Goal: Transaction & Acquisition: Purchase product/service

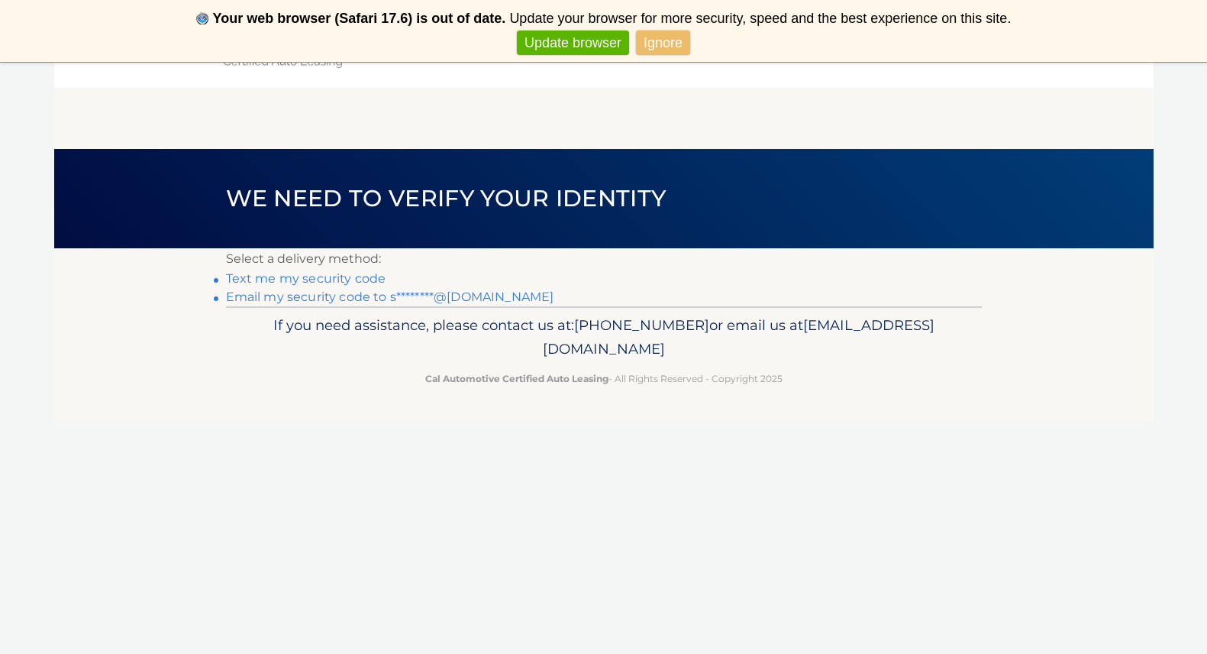
click at [331, 294] on link "Email my security code to s********@gmail.com" at bounding box center [390, 296] width 328 height 15
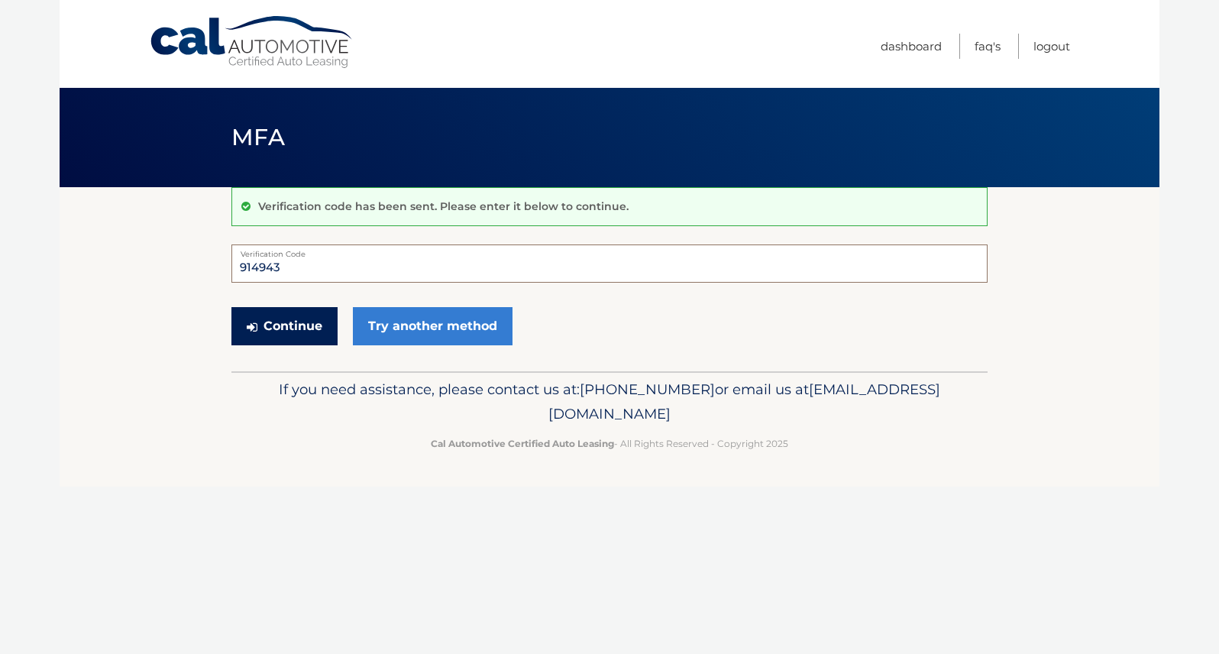
type input "914943"
click at [274, 325] on button "Continue" at bounding box center [284, 326] width 106 height 38
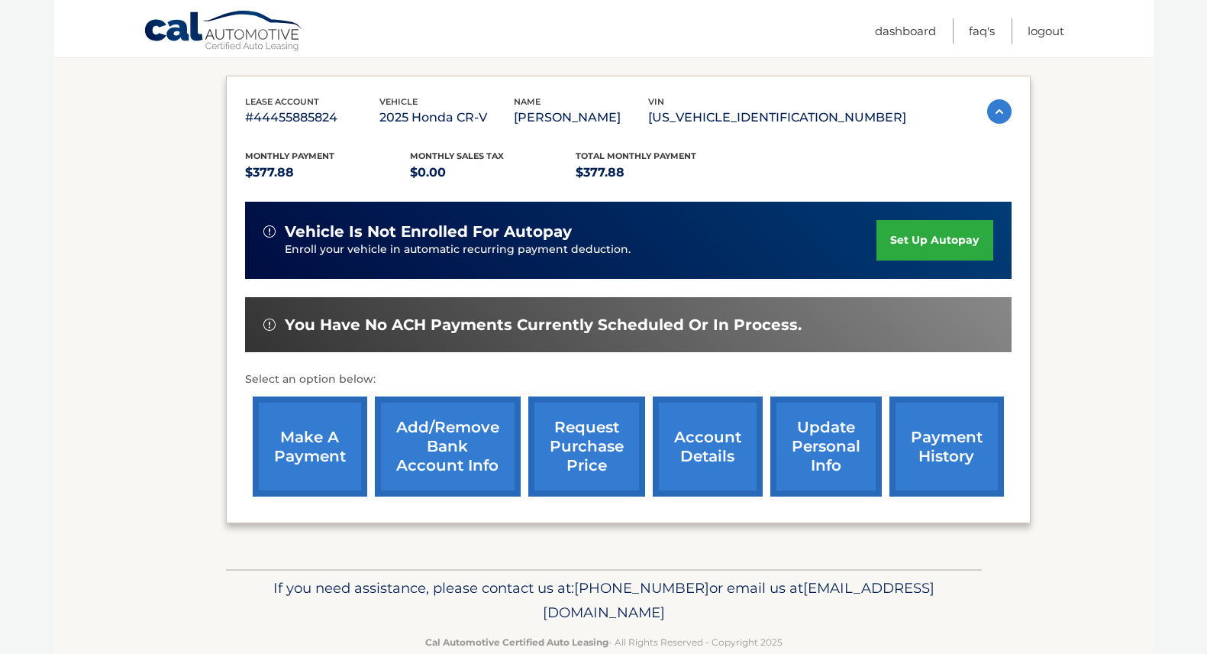
scroll to position [250, 0]
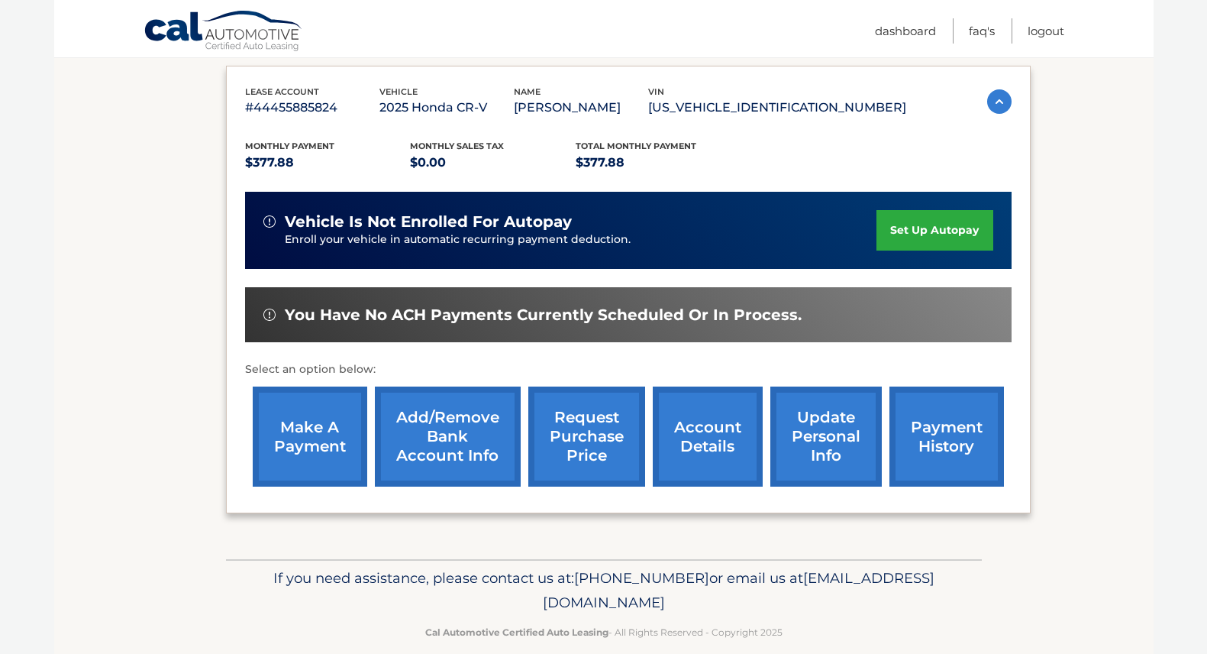
click at [299, 433] on link "make a payment" at bounding box center [310, 436] width 115 height 100
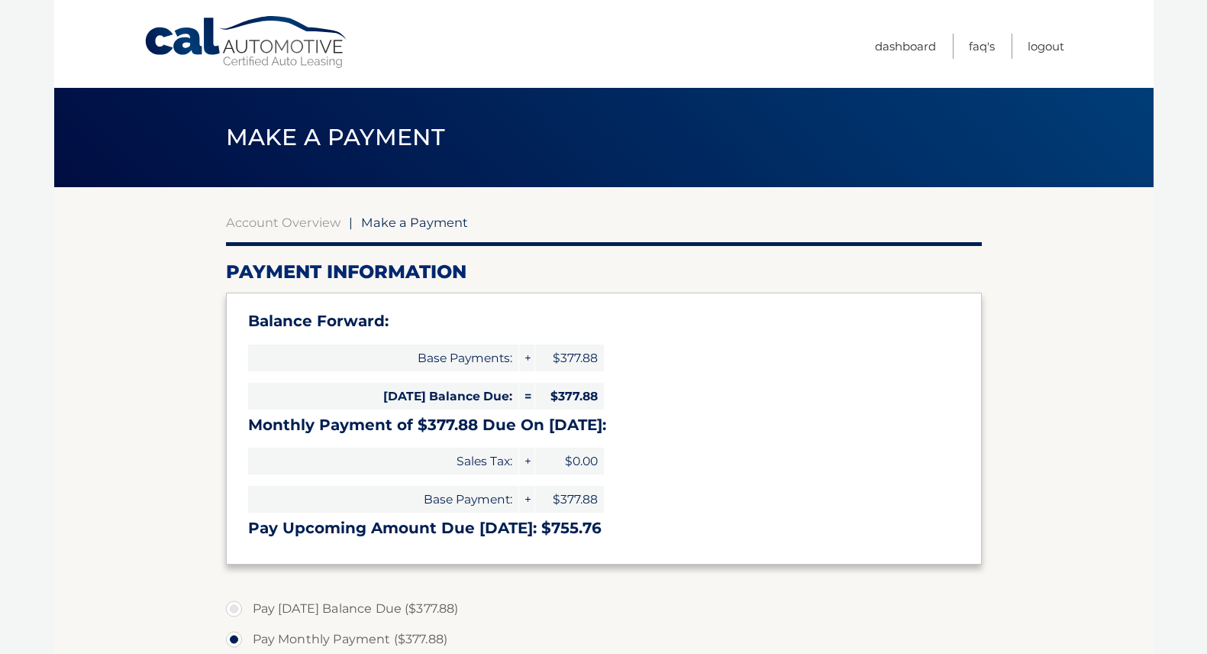
select select "MzViZjNlMjEtOTdmYy00NTc4LWIwMDQtN2E0NzVmNDk2NzA2"
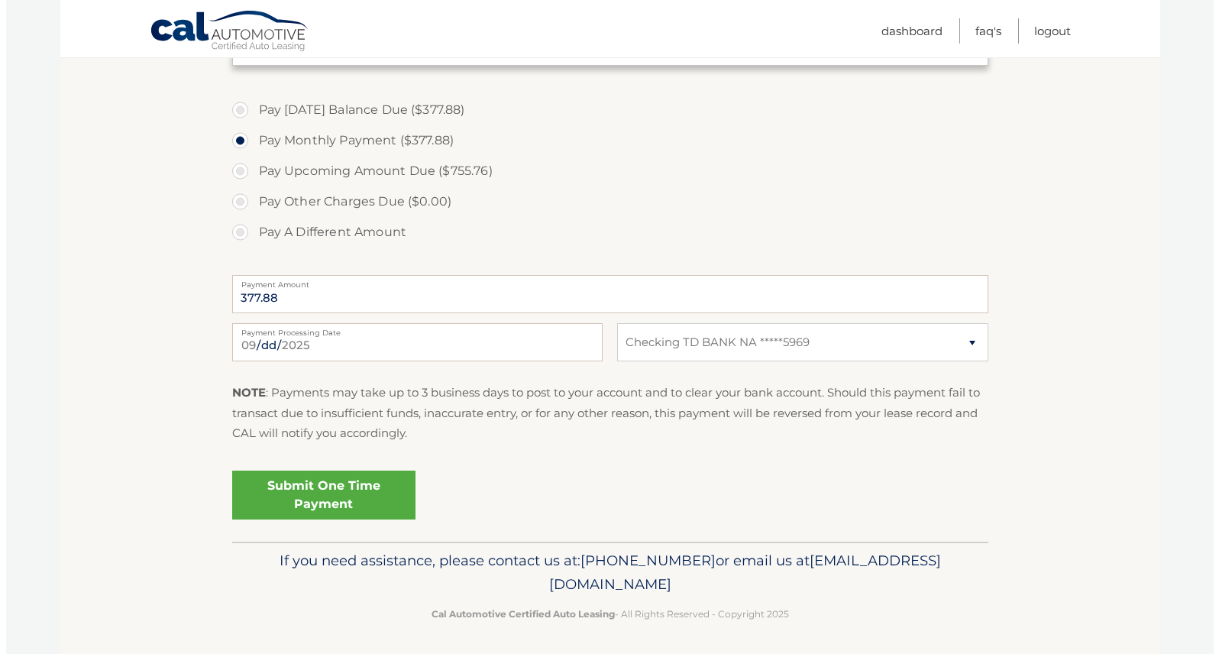
scroll to position [498, 0]
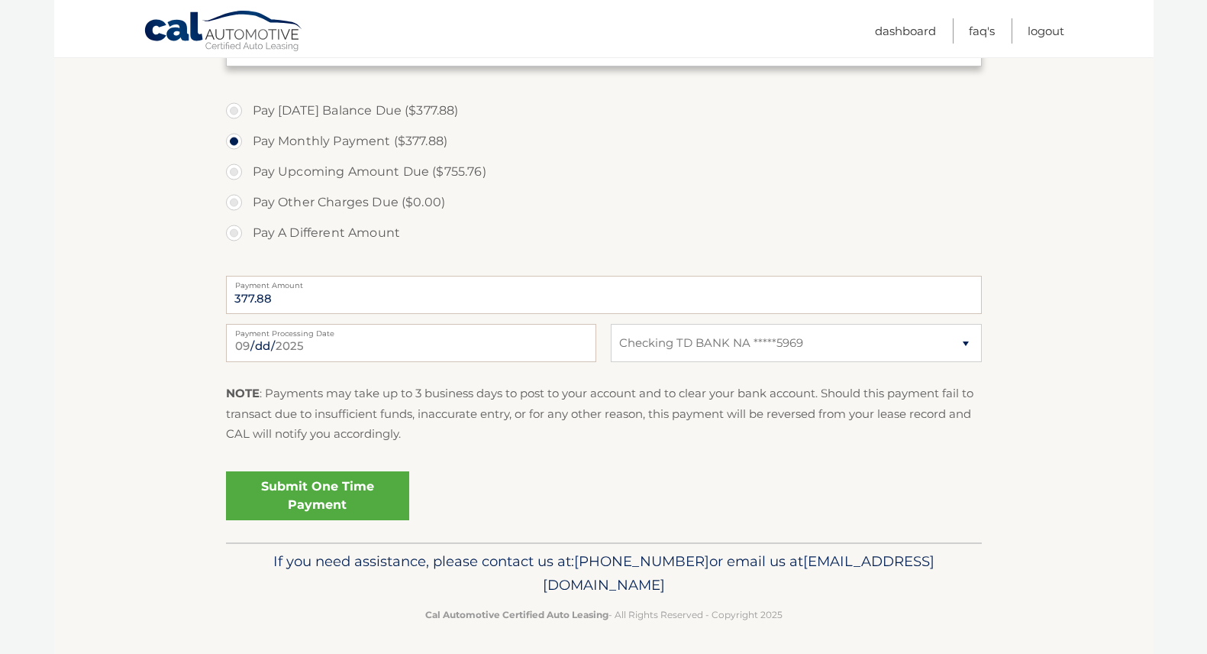
click at [287, 491] on link "Submit One Time Payment" at bounding box center [317, 495] width 183 height 49
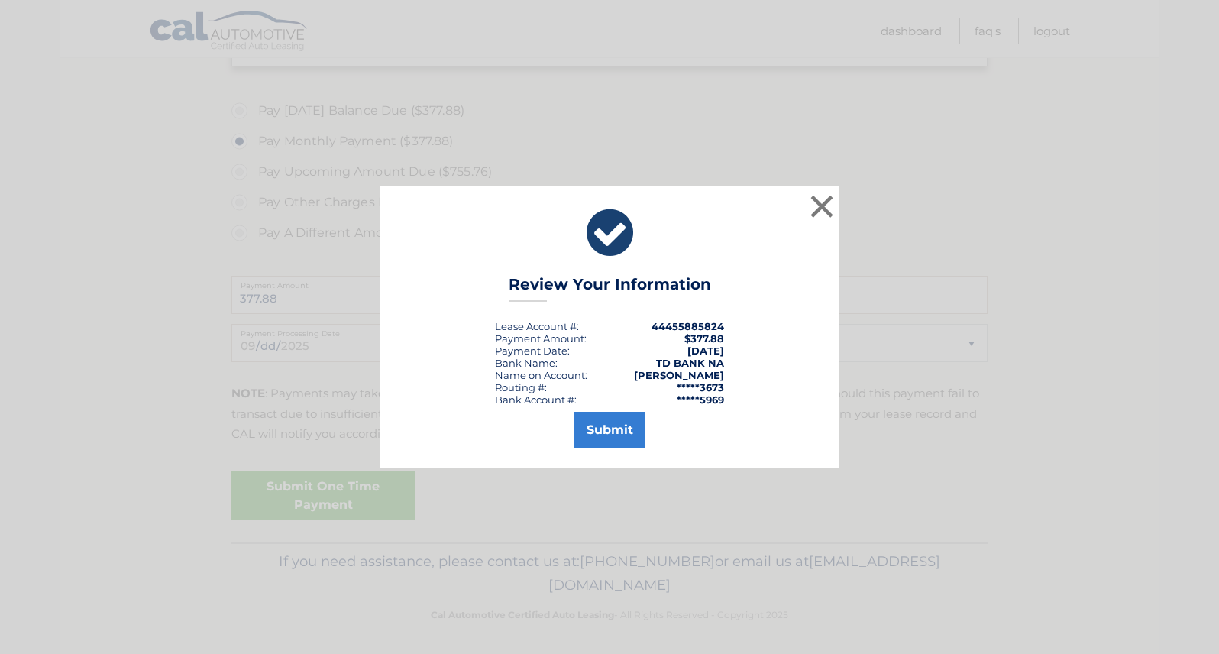
click at [610, 425] on button "Submit" at bounding box center [609, 430] width 71 height 37
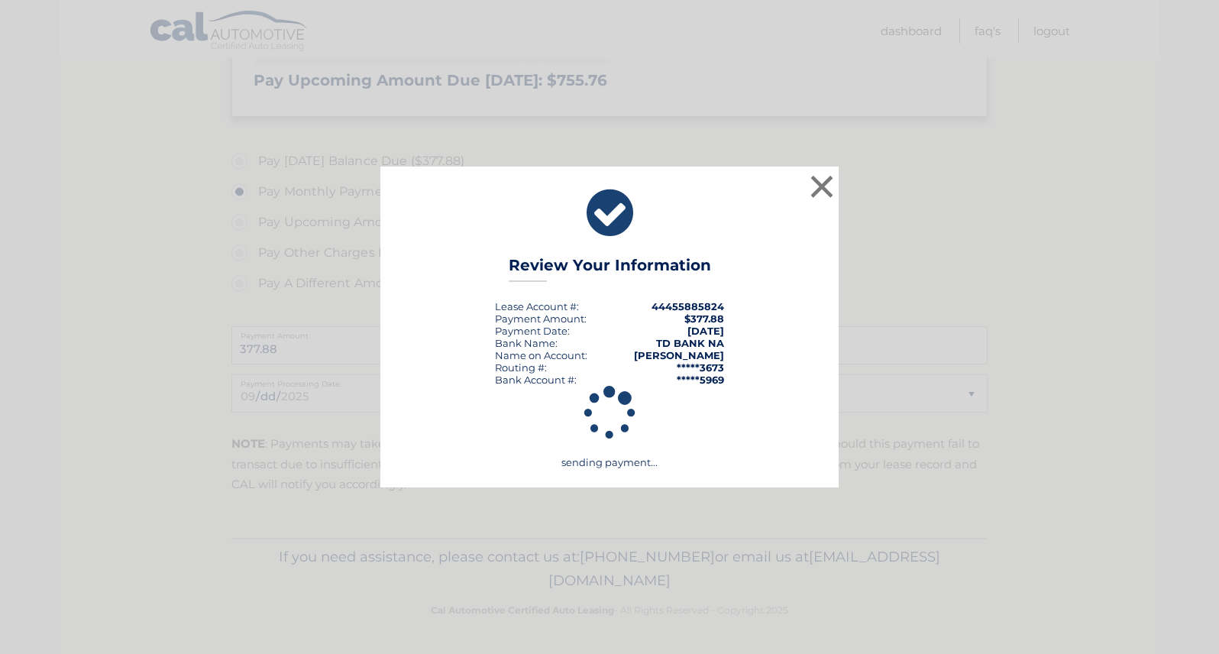
scroll to position [443, 0]
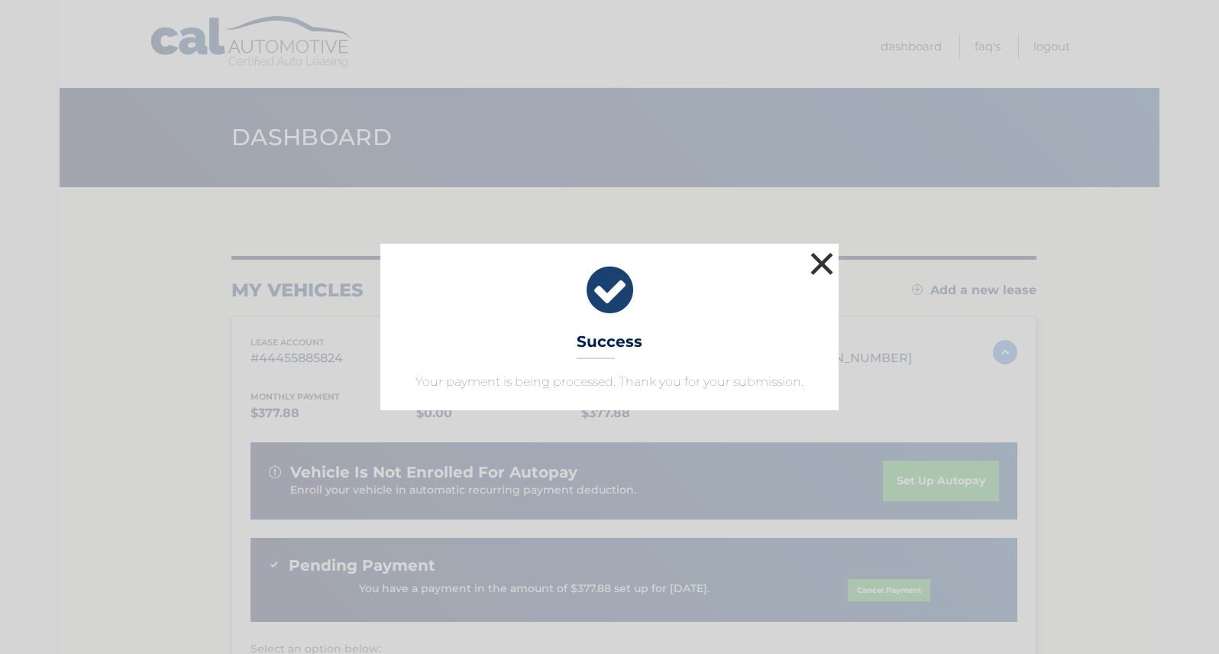
click at [823, 260] on button "×" at bounding box center [821, 263] width 31 height 31
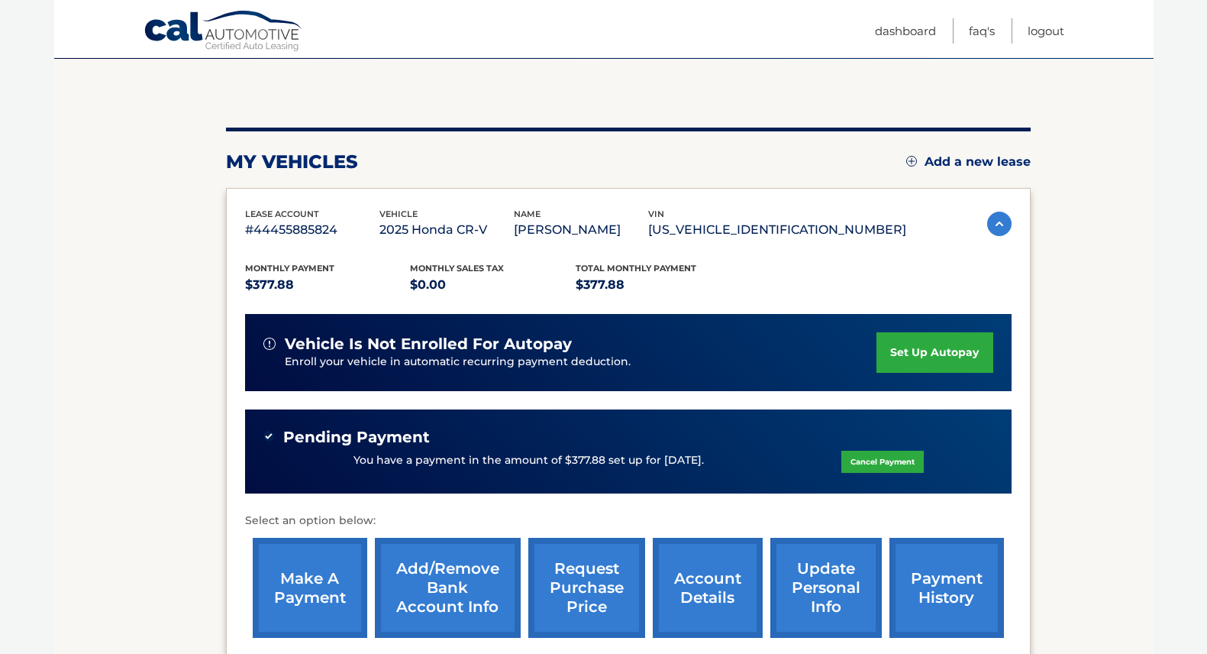
scroll to position [112, 0]
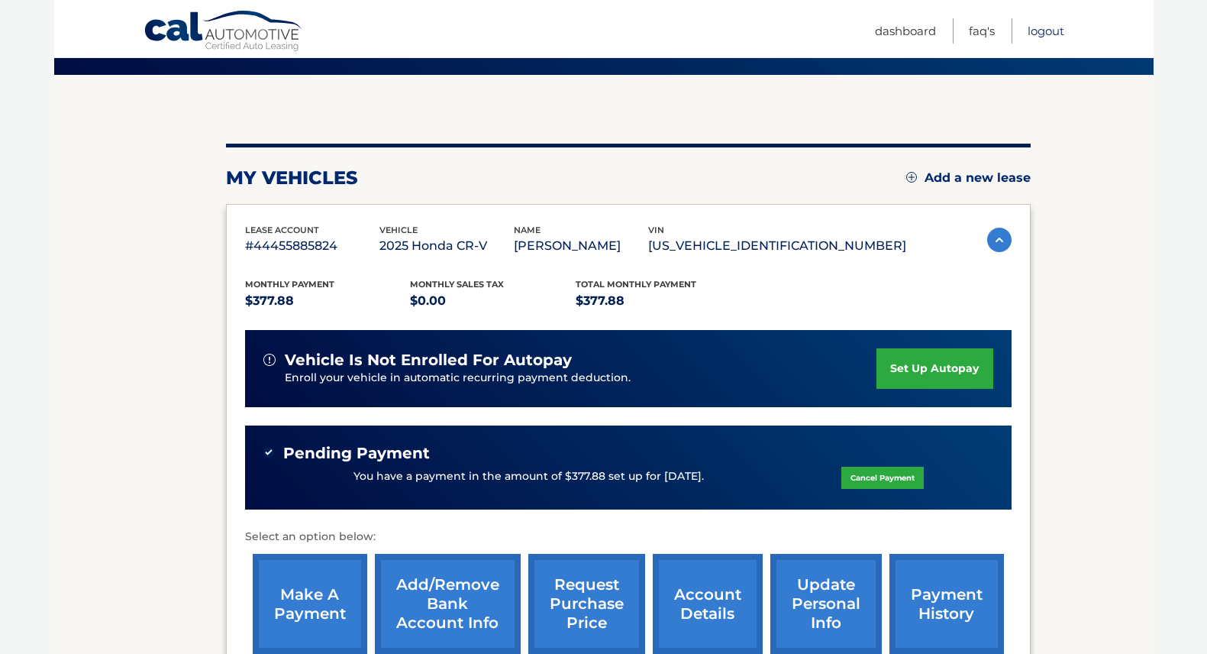
click at [1046, 30] on link "Logout" at bounding box center [1046, 30] width 37 height 25
